Goal: Information Seeking & Learning: Learn about a topic

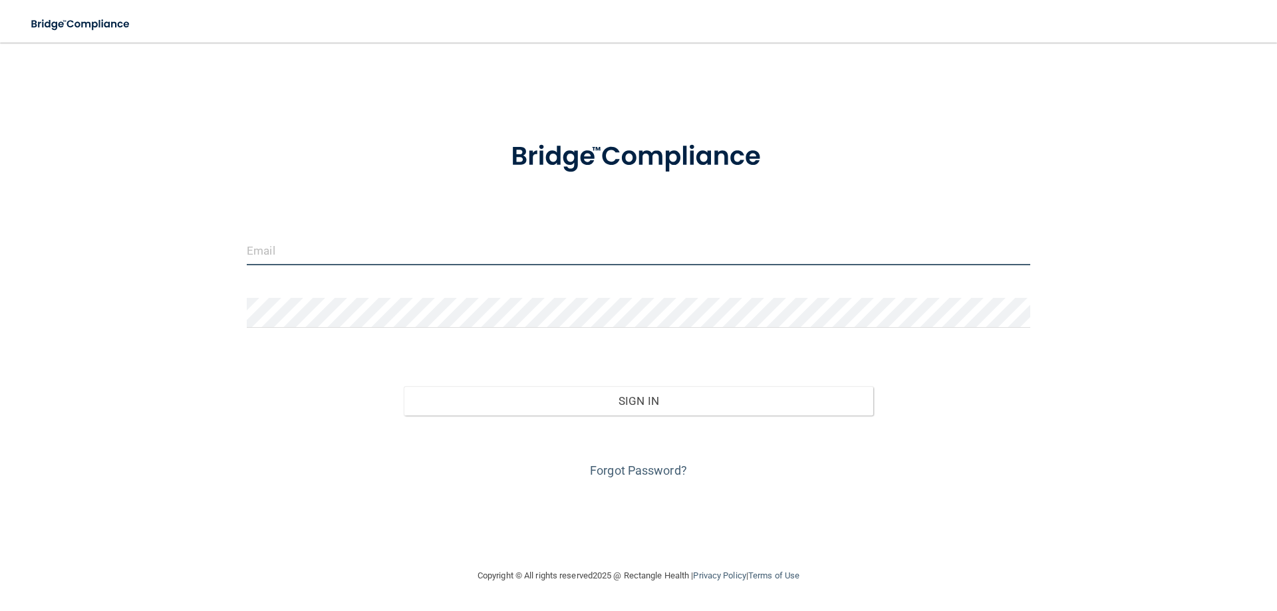
click at [455, 253] on input "email" at bounding box center [638, 250] width 783 height 30
type input "[EMAIL_ADDRESS][DOMAIN_NAME]"
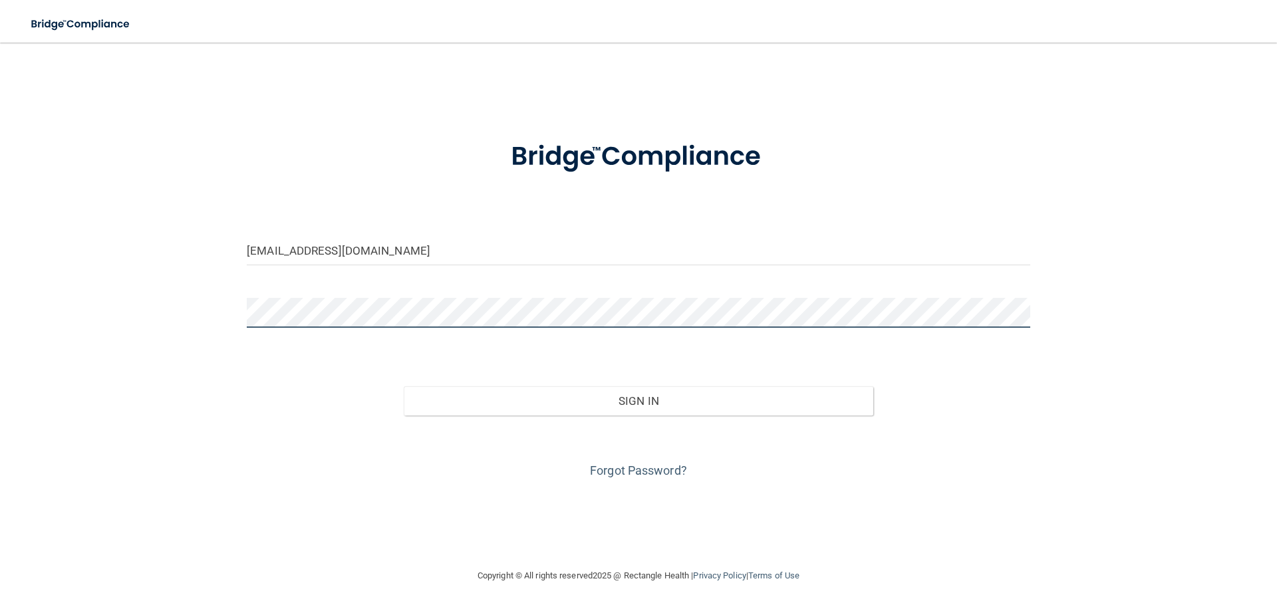
click at [404, 386] on button "Sign In" at bounding box center [639, 400] width 470 height 29
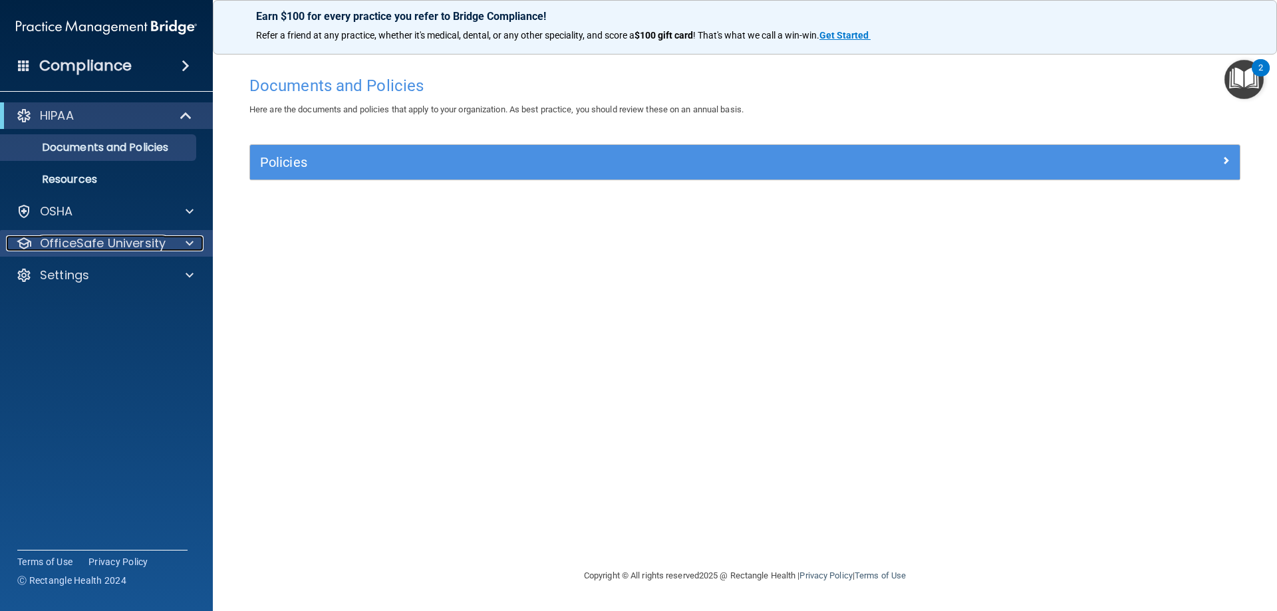
click at [180, 241] on div at bounding box center [187, 243] width 33 height 16
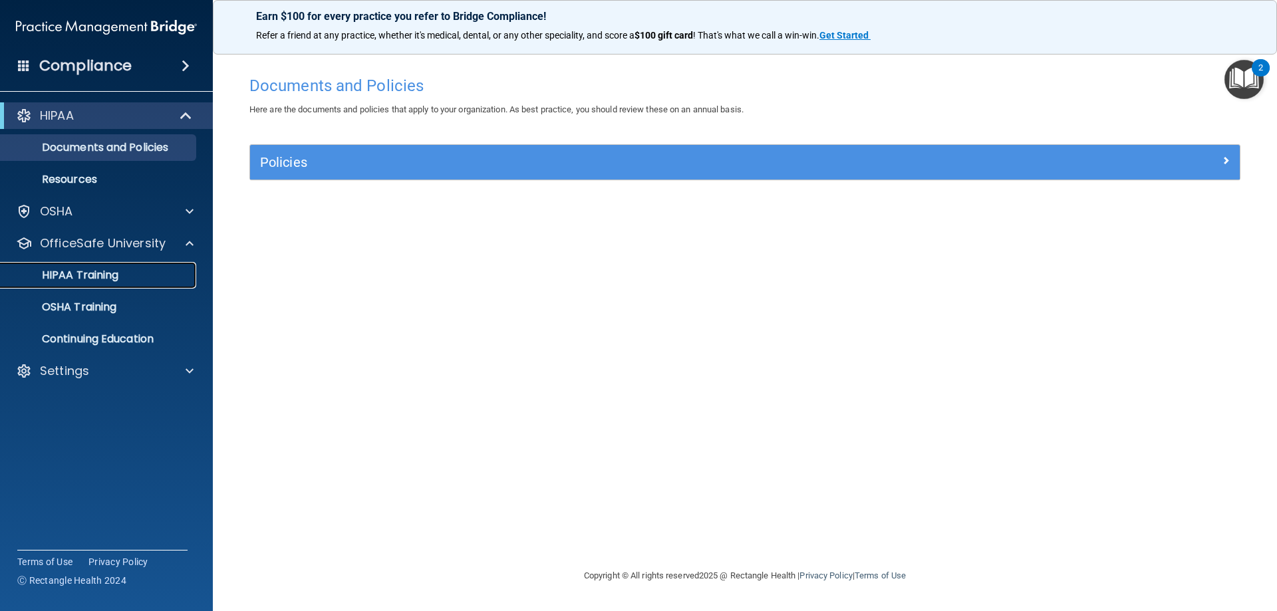
click at [104, 273] on p "HIPAA Training" at bounding box center [64, 275] width 110 height 13
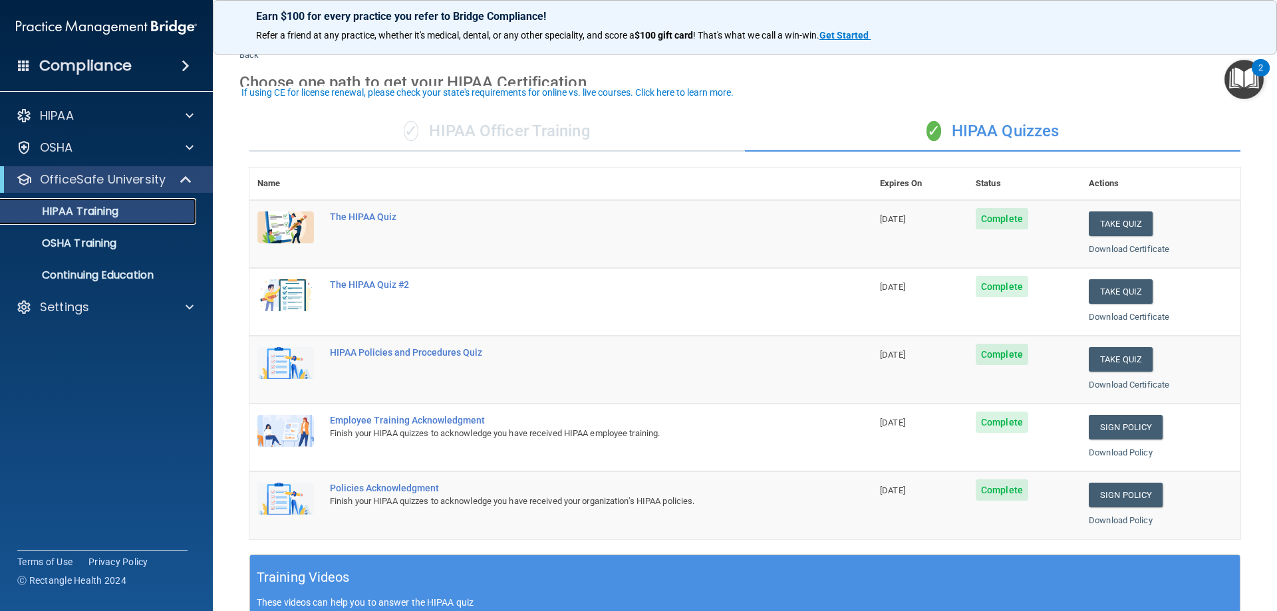
scroll to position [66, 0]
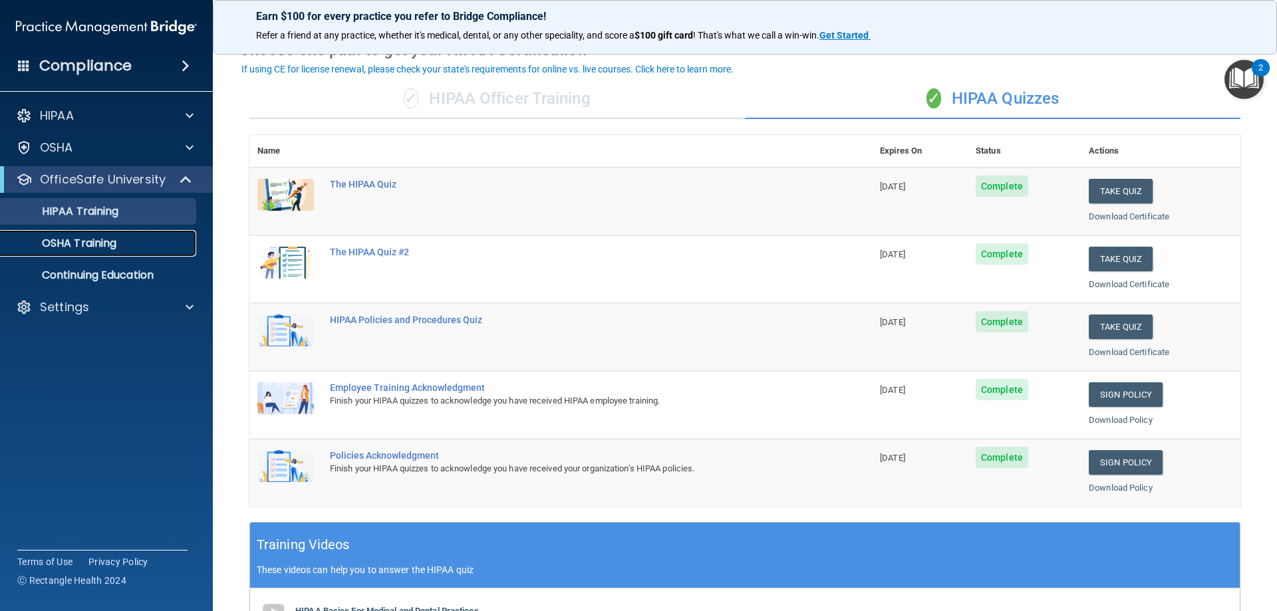
click at [99, 239] on p "OSHA Training" at bounding box center [63, 243] width 108 height 13
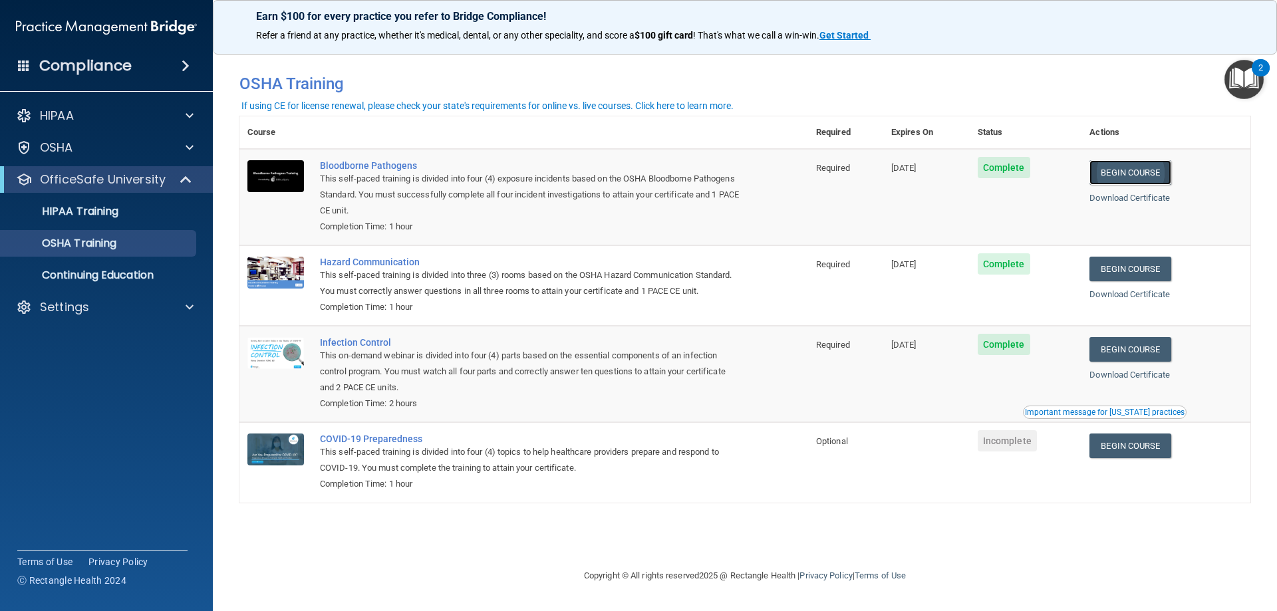
click at [1141, 176] on link "Begin Course" at bounding box center [1129, 172] width 81 height 25
click at [1138, 168] on link "Begin Course" at bounding box center [1129, 172] width 81 height 25
click at [98, 211] on p "HIPAA Training" at bounding box center [64, 211] width 110 height 13
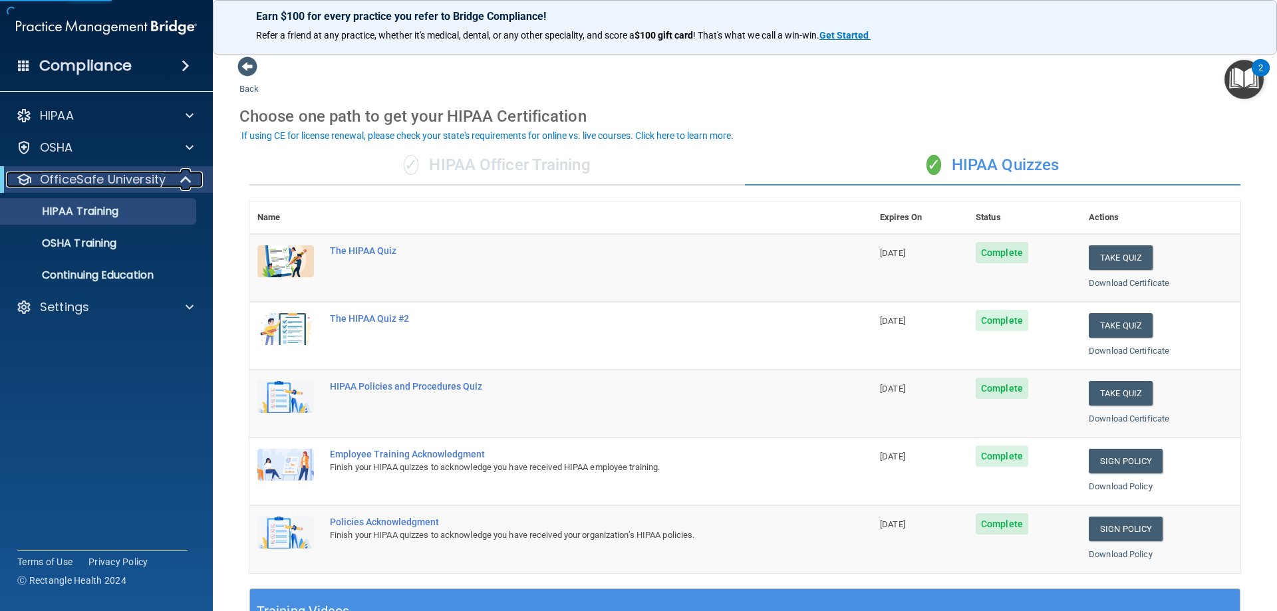
click at [92, 186] on p "OfficeSafe University" at bounding box center [103, 180] width 126 height 16
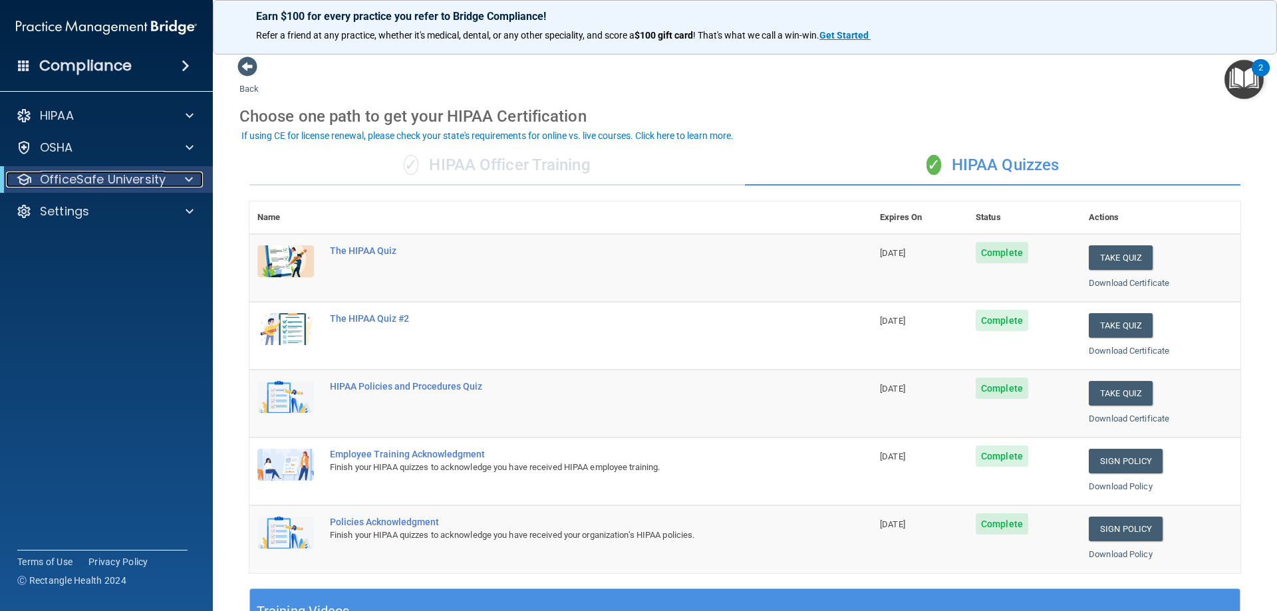
click at [92, 186] on p "OfficeSafe University" at bounding box center [103, 180] width 126 height 16
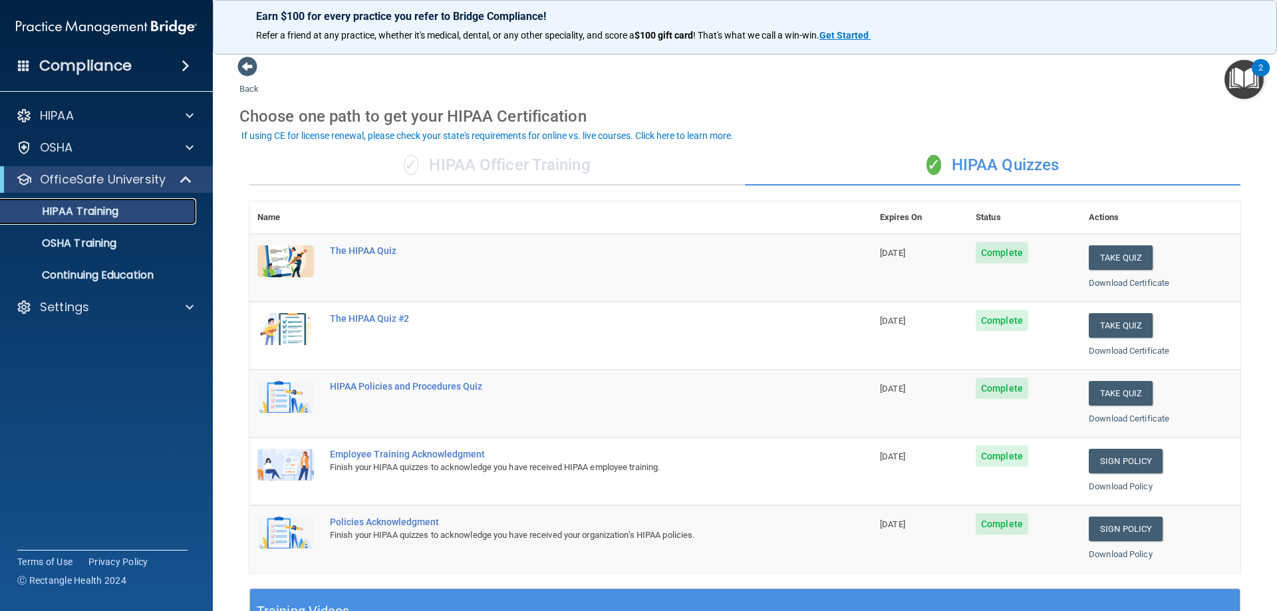
click at [100, 209] on p "HIPAA Training" at bounding box center [64, 211] width 110 height 13
click at [495, 170] on div "✓ HIPAA Officer Training" at bounding box center [496, 166] width 495 height 40
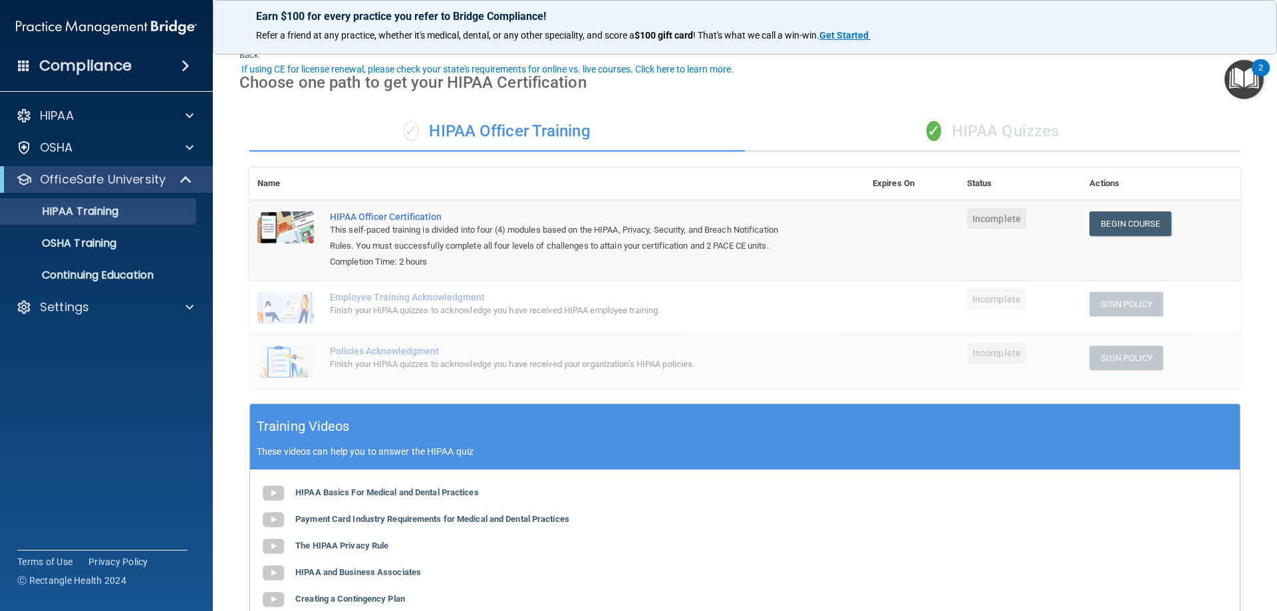
scroll to position [66, 0]
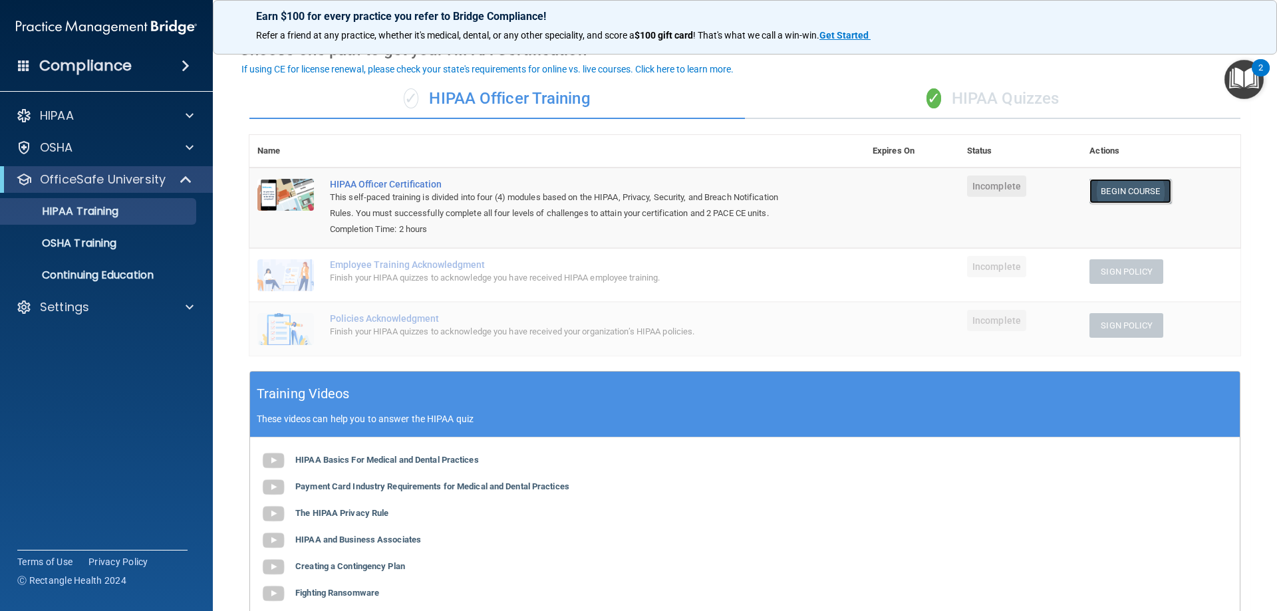
click at [1145, 199] on link "Begin Course" at bounding box center [1129, 191] width 81 height 25
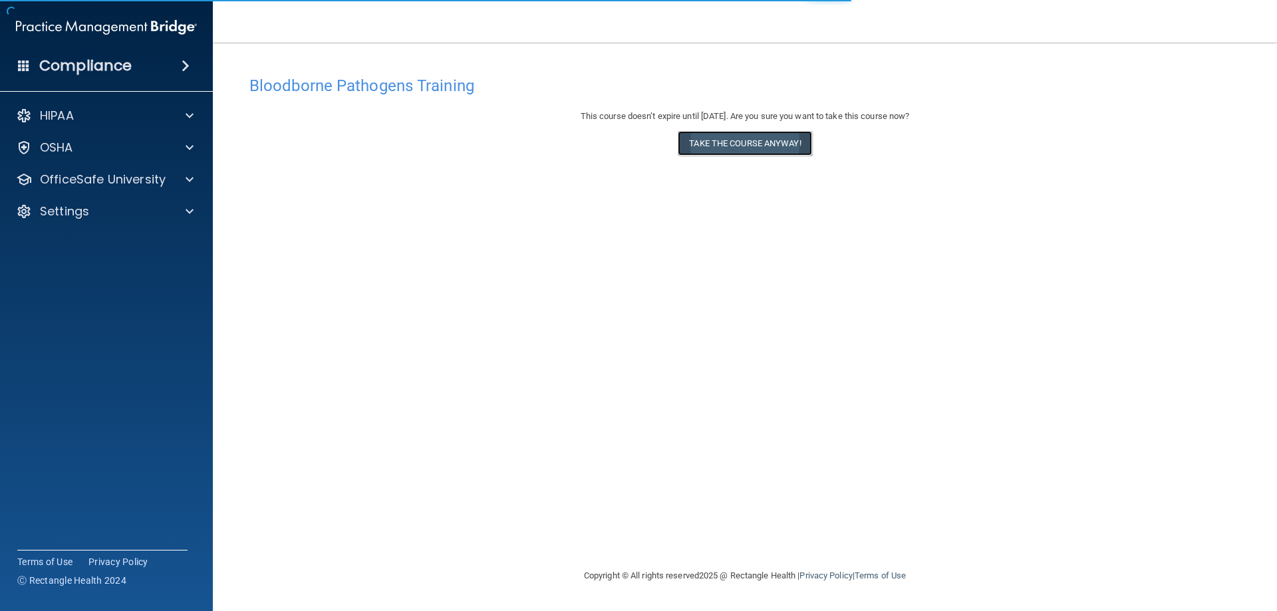
click at [775, 148] on button "Take the course anyway!" at bounding box center [745, 143] width 134 height 25
click at [771, 148] on button "Take the course anyway!" at bounding box center [745, 143] width 134 height 25
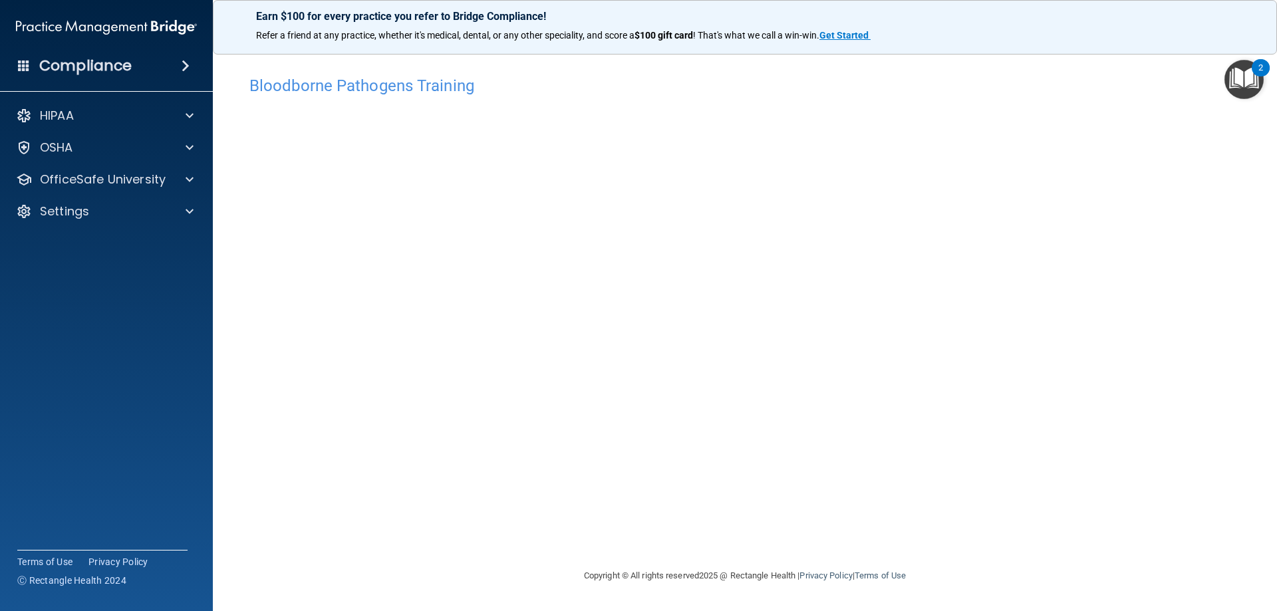
click at [513, 519] on div "Bloodborne Pathogens Training This course doesn’t expire until [DATE]. Are you …" at bounding box center [744, 318] width 1011 height 499
click at [539, 512] on div "Bloodborne Pathogens Training This course doesn’t expire until [DATE]. Are you …" at bounding box center [744, 318] width 1011 height 499
